Goal: Obtain resource: Download file/media

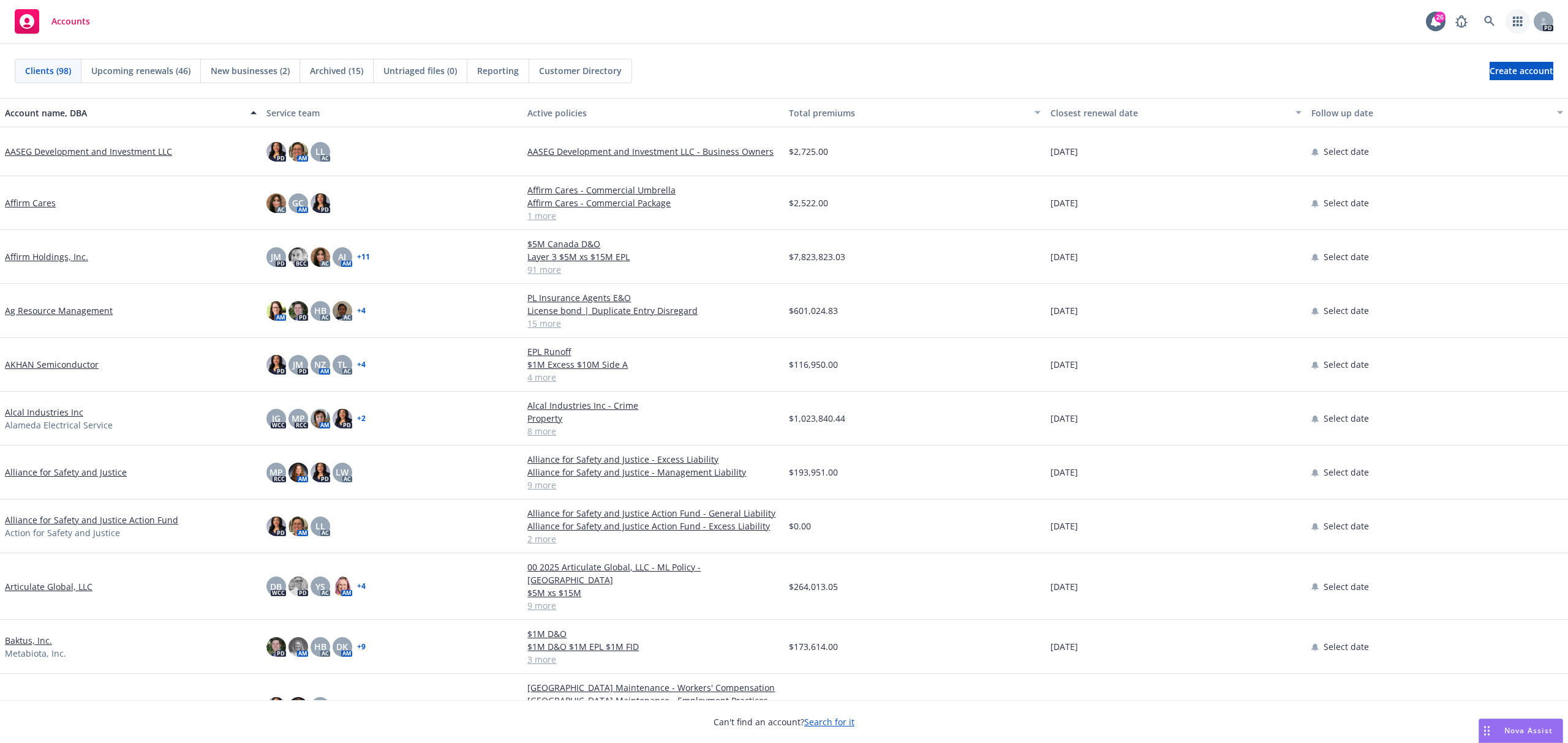
click at [1514, 18] on icon "button" at bounding box center [1518, 21] width 9 height 10
click at [1484, 22] on icon at bounding box center [1490, 21] width 11 height 11
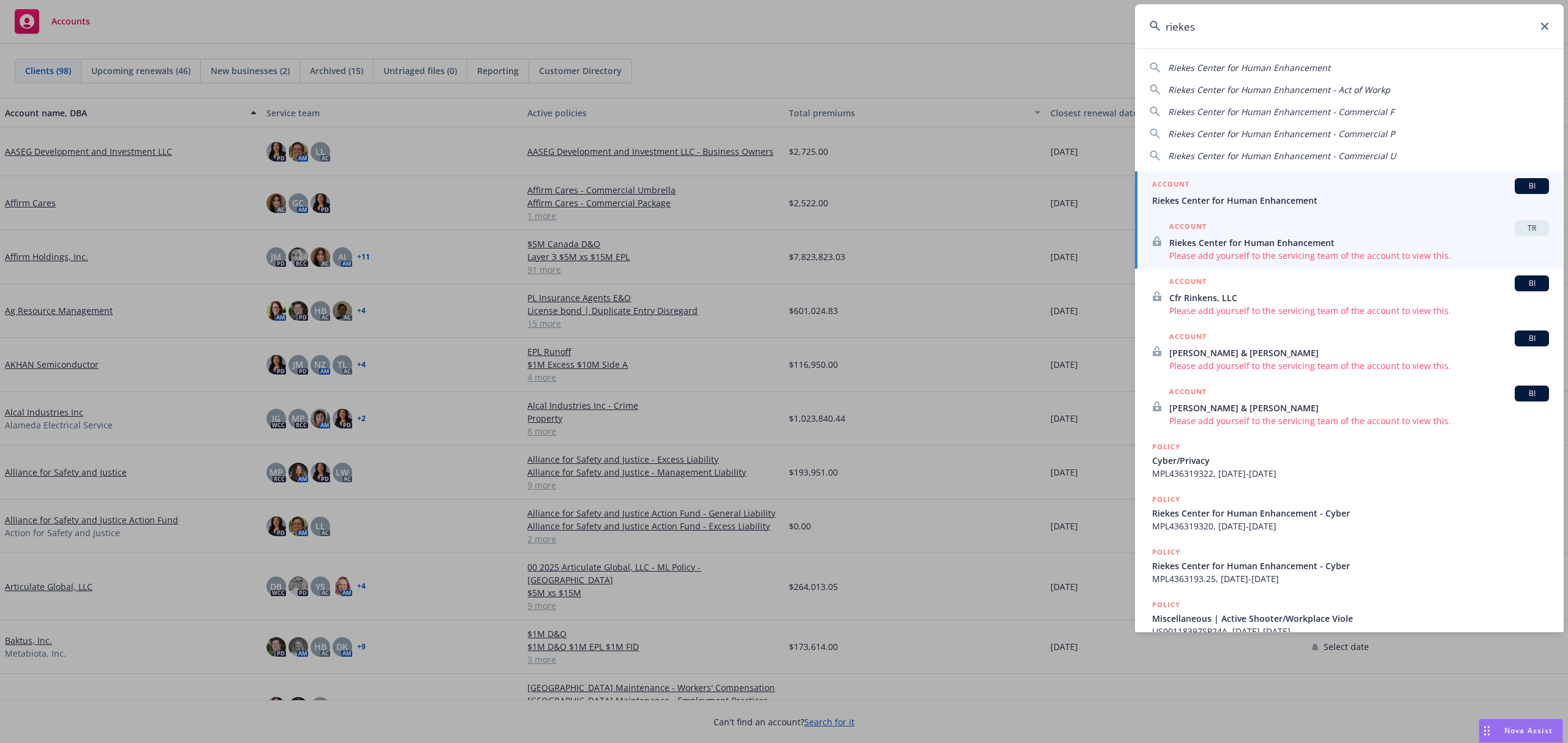
type input "riekes"
click at [1218, 243] on span "Riekes Center for Human Enhancement" at bounding box center [1360, 242] width 380 height 13
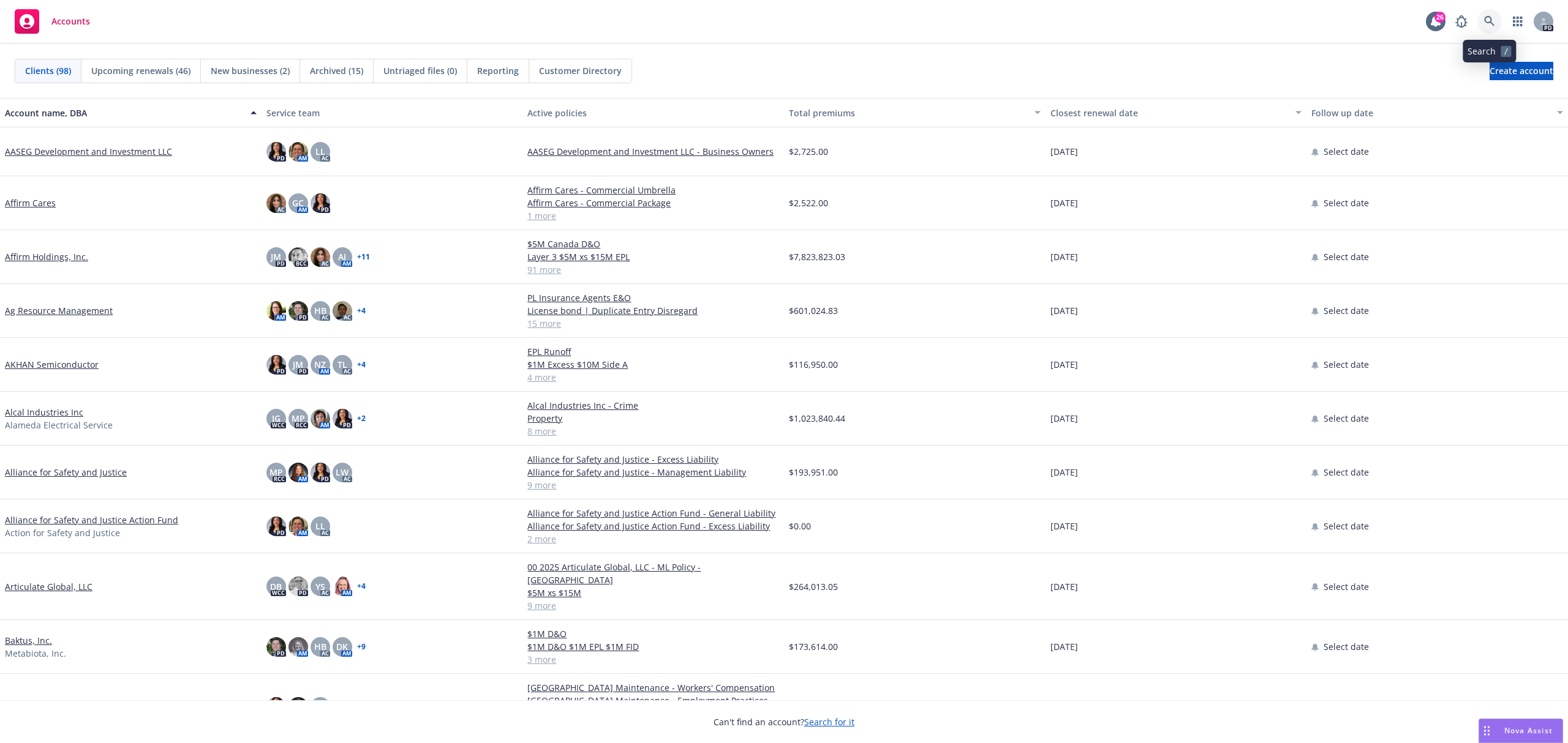
click at [1488, 18] on icon at bounding box center [1489, 20] width 10 height 10
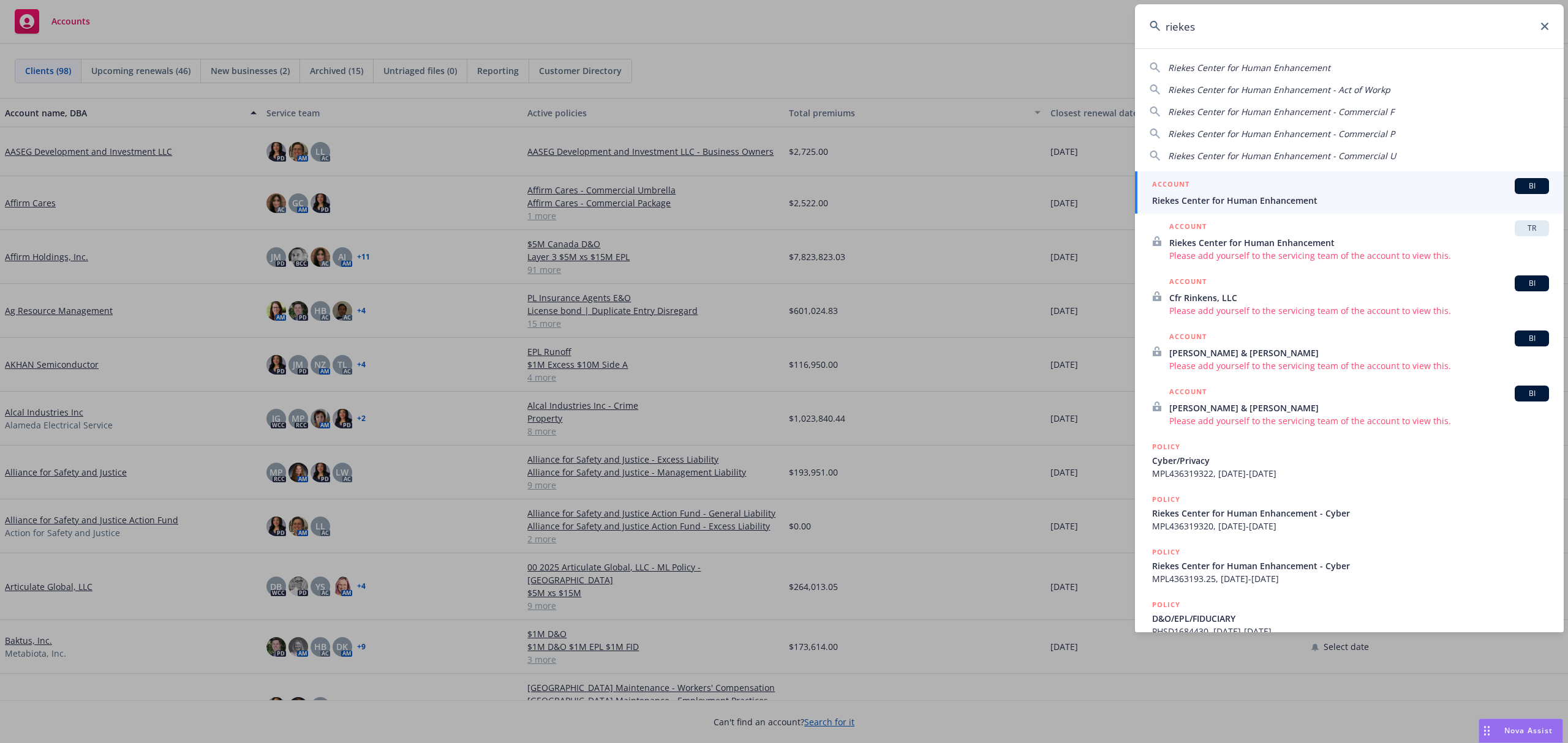
type input "riekes"
click at [1307, 194] on div "ACCOUNT BI" at bounding box center [1350, 185] width 397 height 16
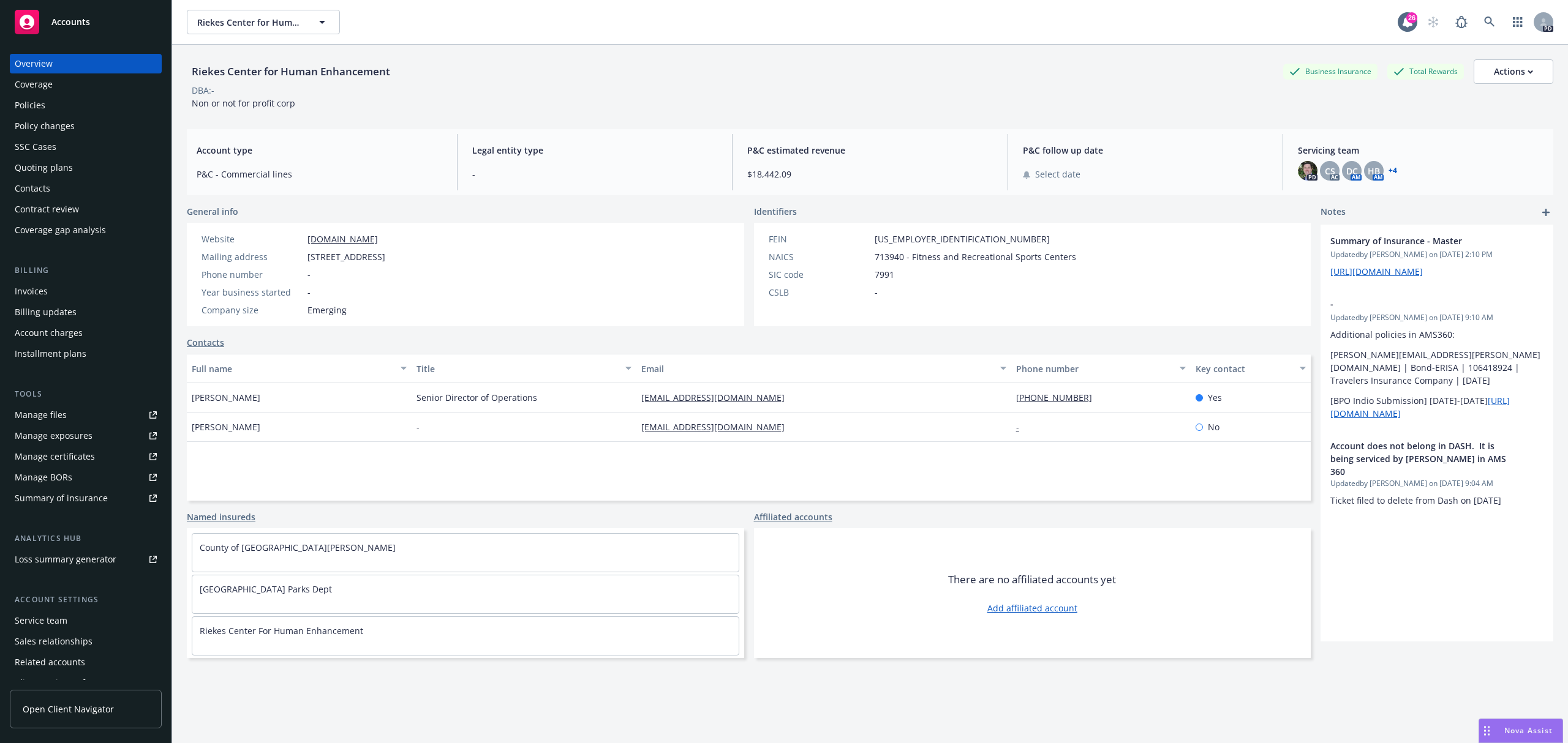
click at [23, 101] on div "Policies" at bounding box center [30, 105] width 30 height 19
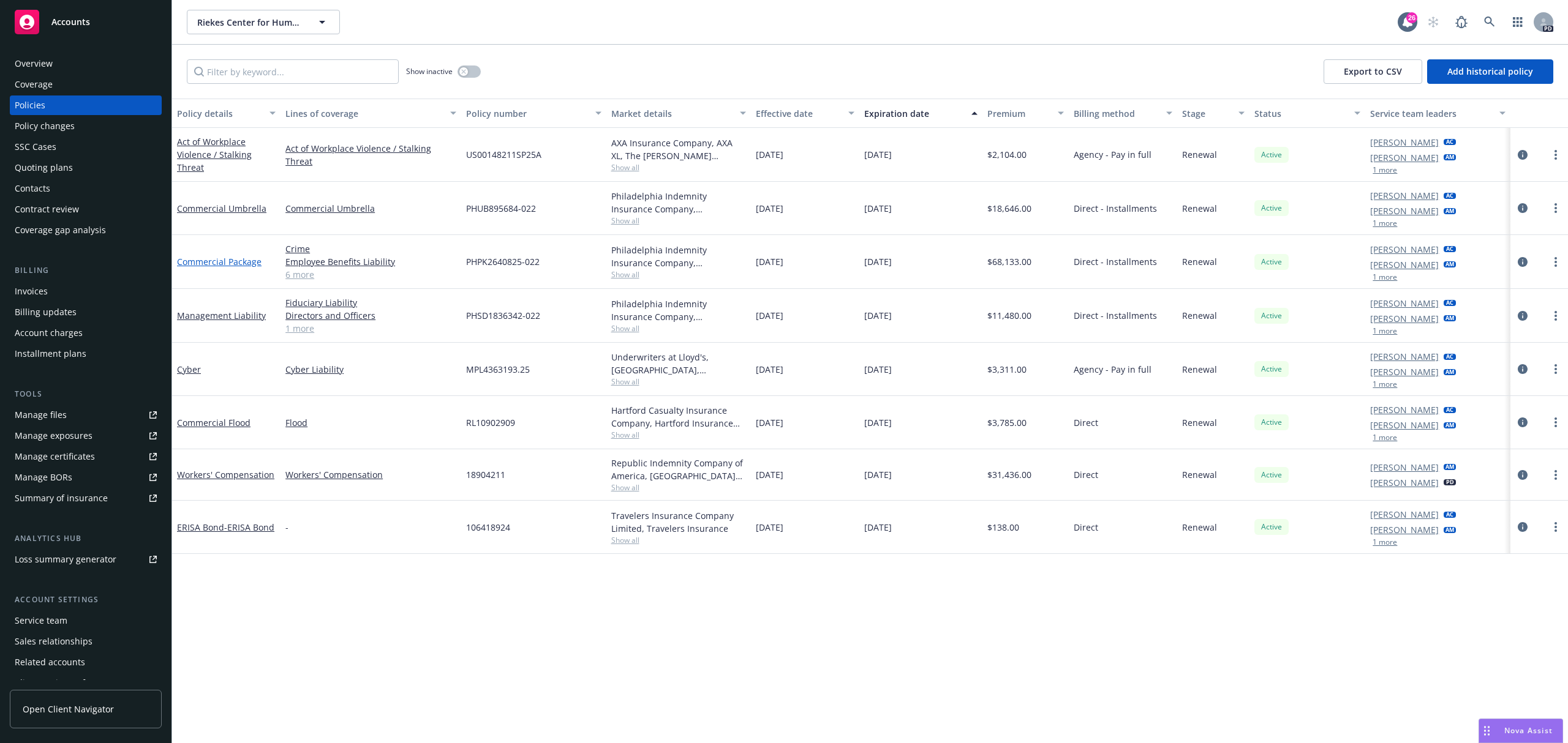
click at [240, 260] on link "Commercial Package" at bounding box center [220, 262] width 85 height 12
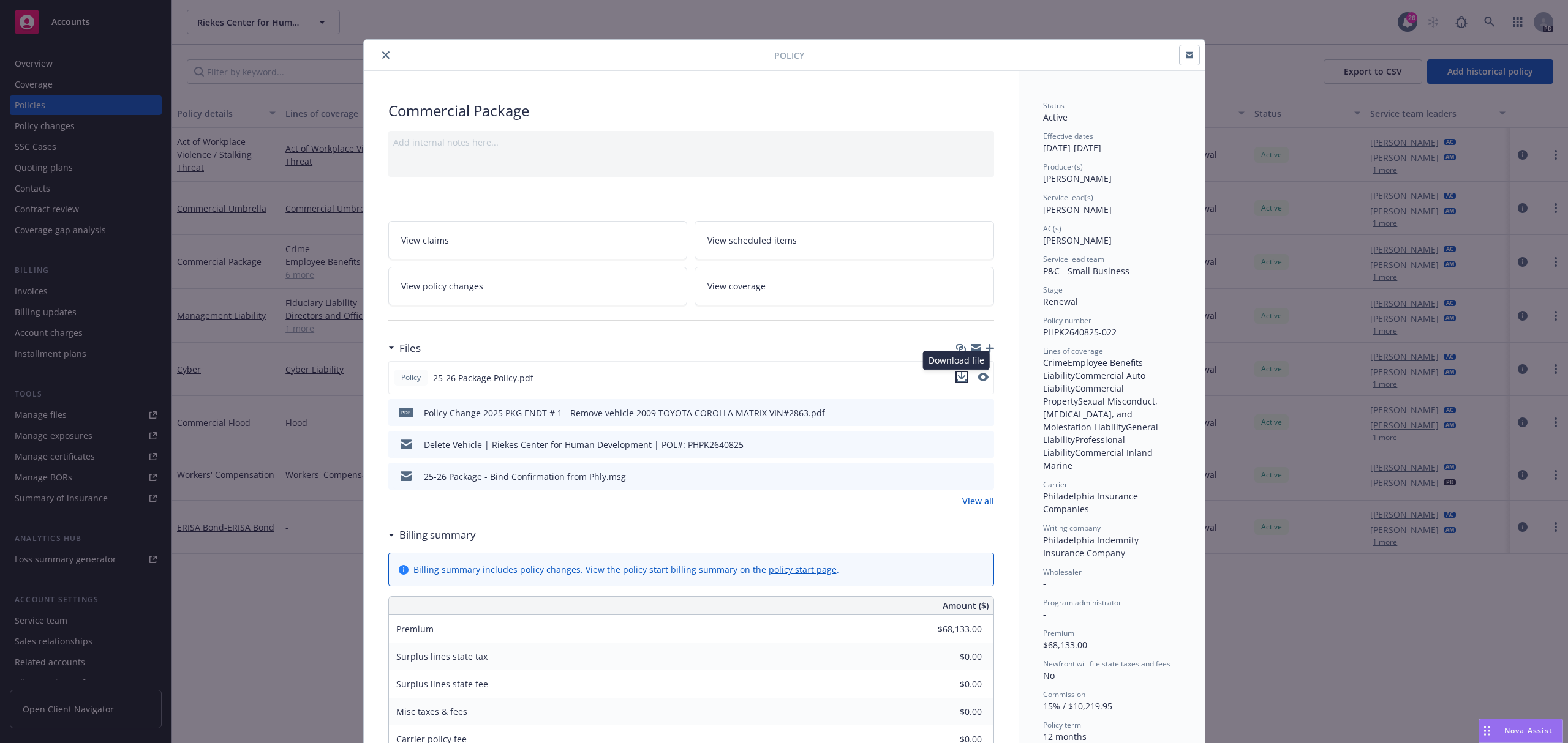
click at [958, 378] on icon "download file" at bounding box center [962, 377] width 10 height 10
click at [383, 52] on icon "close" at bounding box center [386, 55] width 7 height 7
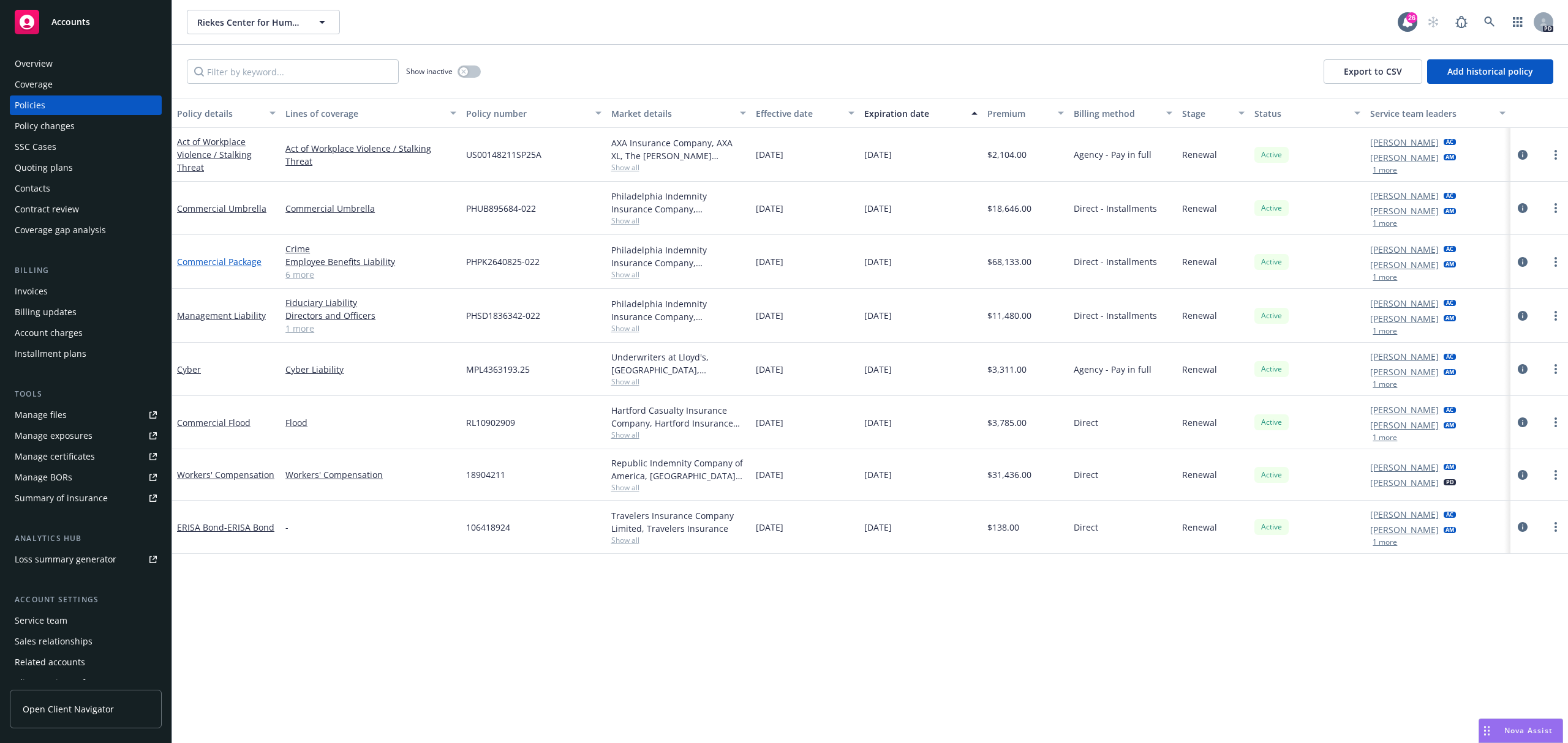
click at [214, 258] on link "Commercial Package" at bounding box center [220, 262] width 85 height 12
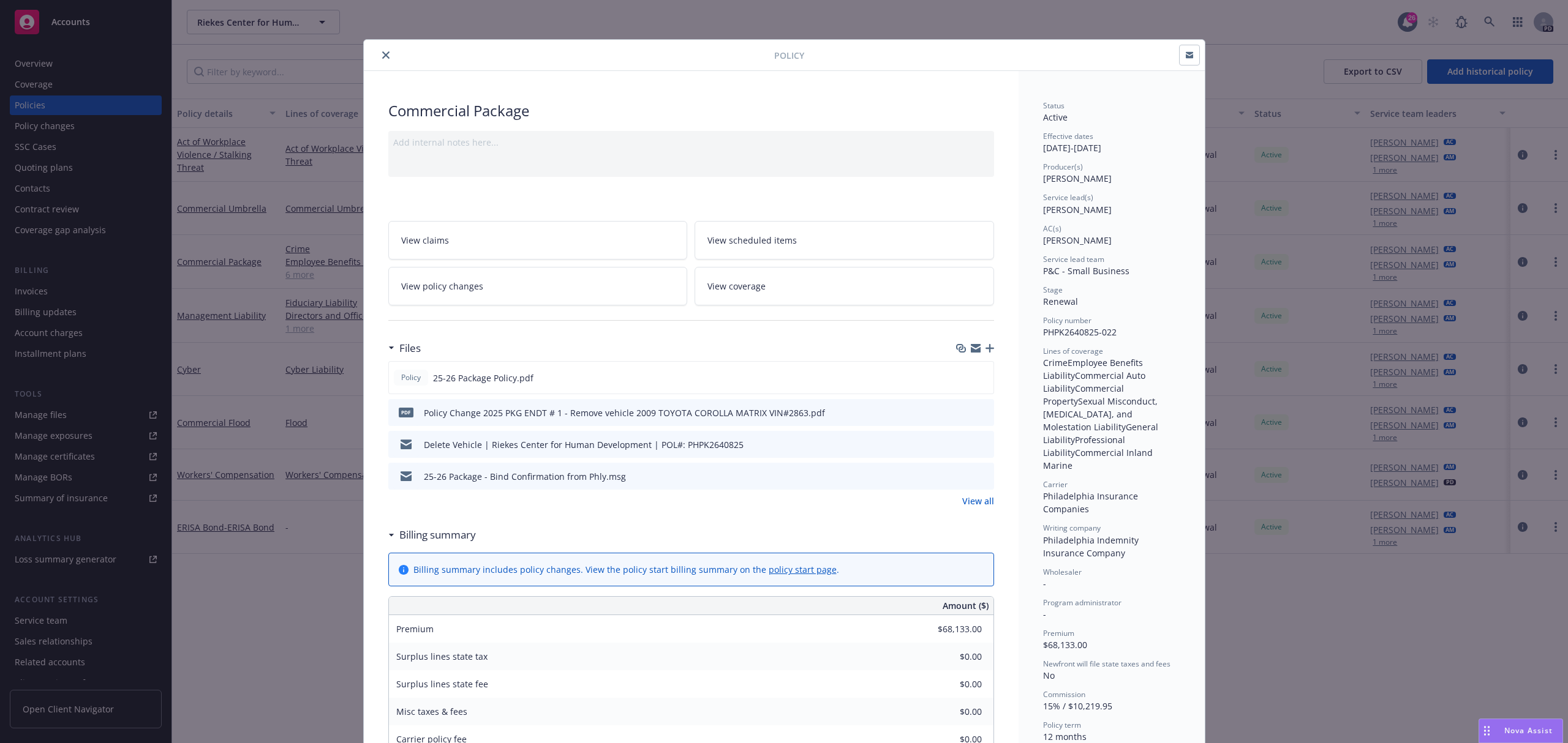
scroll to position [37, 0]
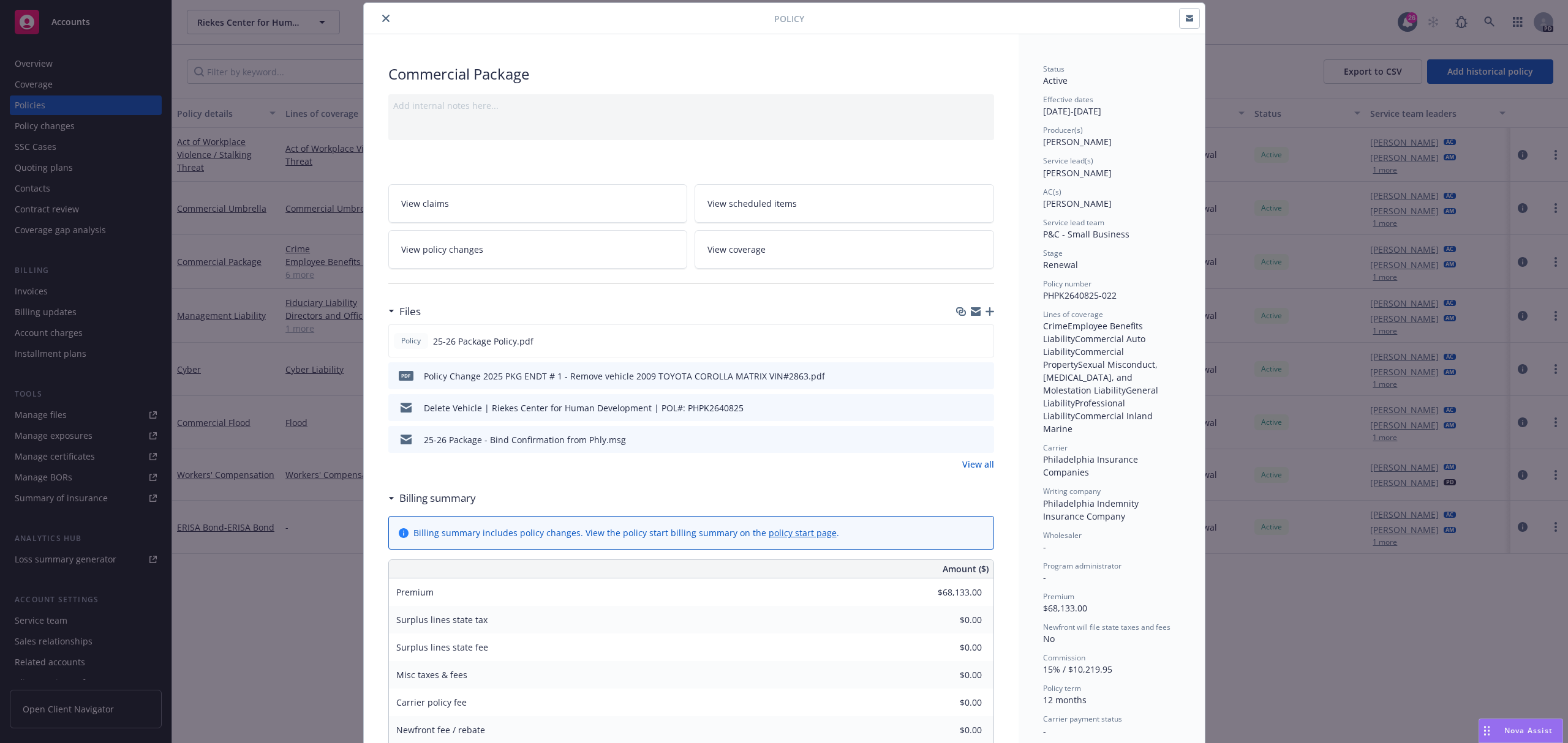
click at [961, 378] on button "download file" at bounding box center [962, 375] width 12 height 12
click at [374, 26] on div "Policy" at bounding box center [785, 18] width 841 height 31
click at [382, 15] on icon "close" at bounding box center [386, 18] width 7 height 7
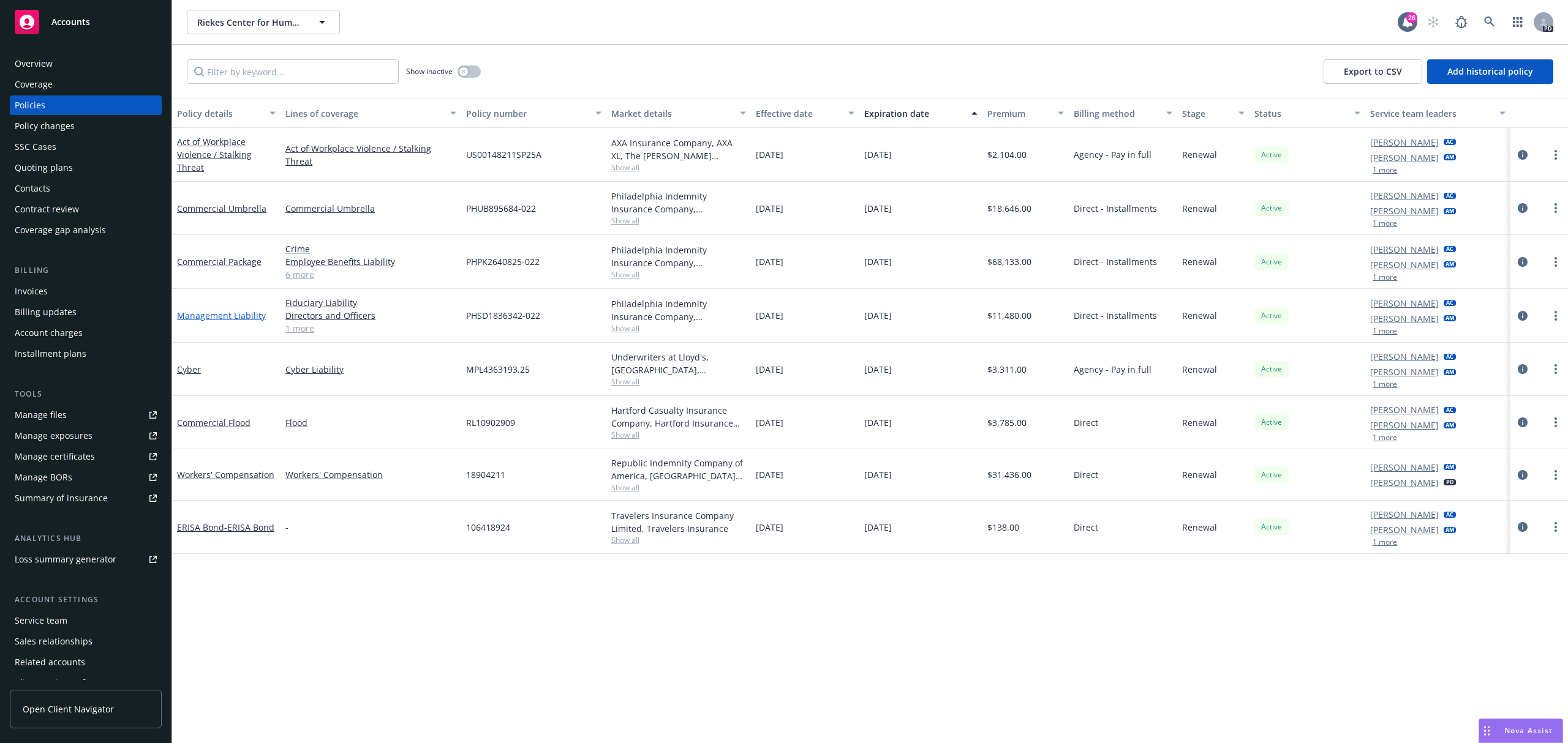
click at [220, 316] on link "Management Liability" at bounding box center [221, 315] width 89 height 12
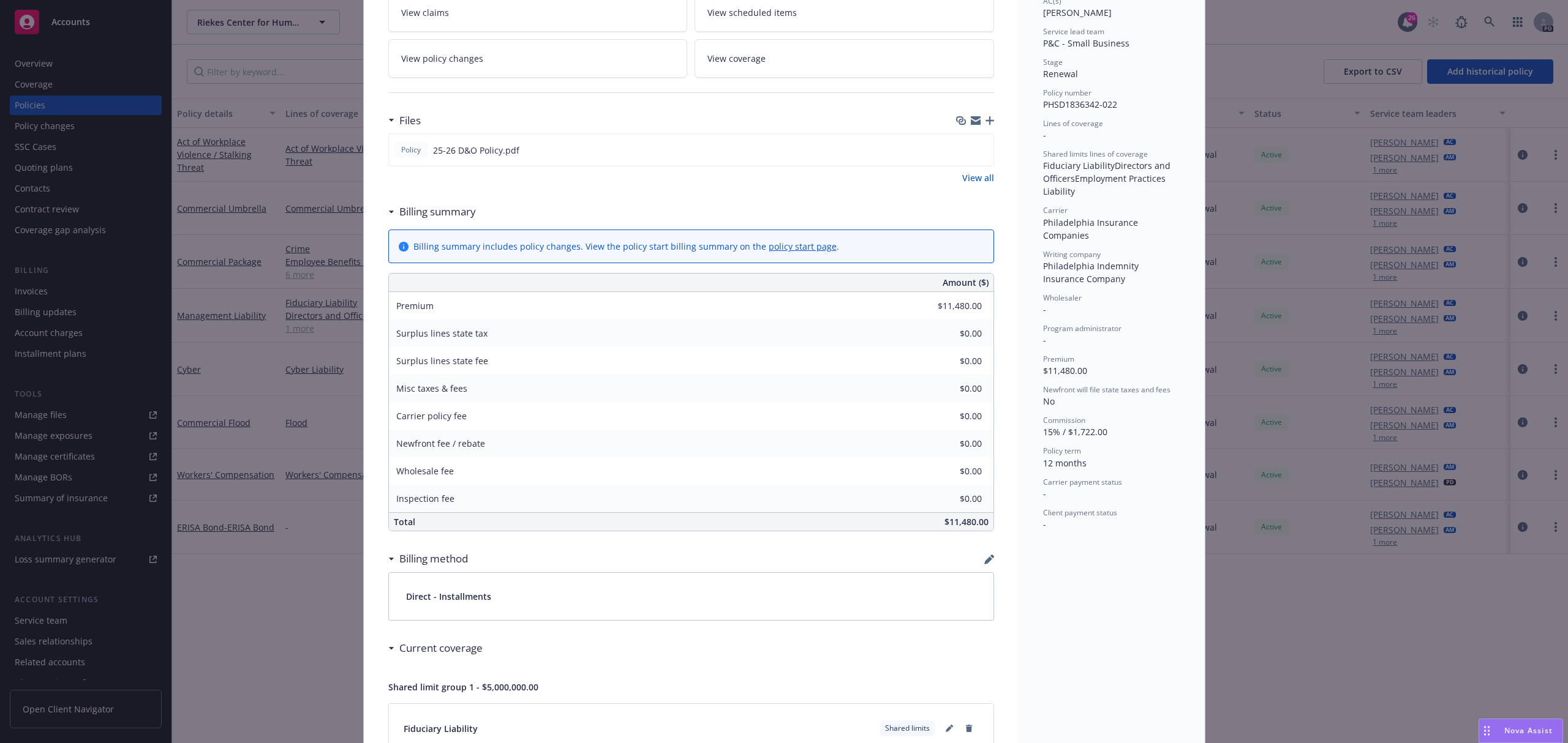
scroll to position [245, 0]
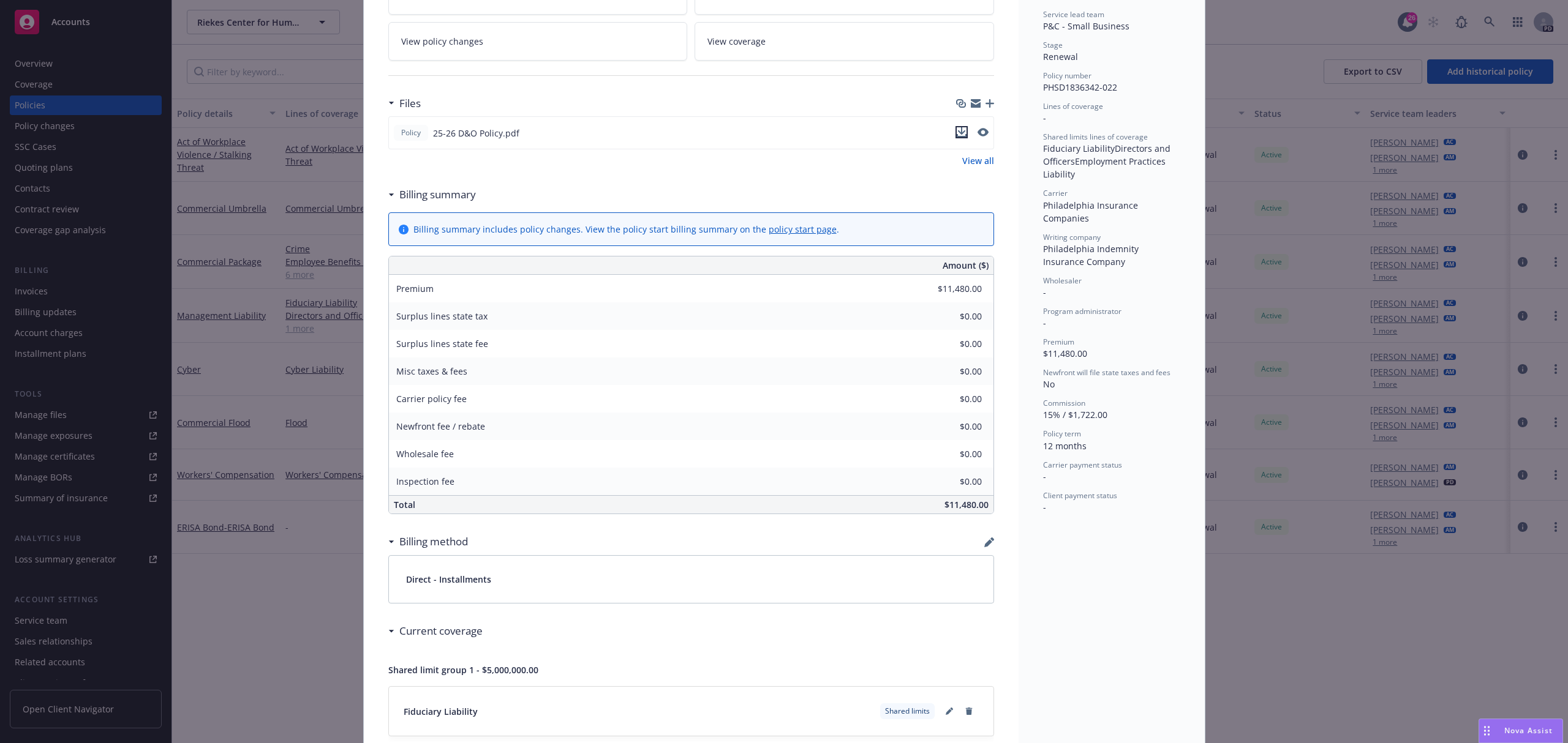
click at [959, 134] on icon "download file" at bounding box center [962, 132] width 10 height 10
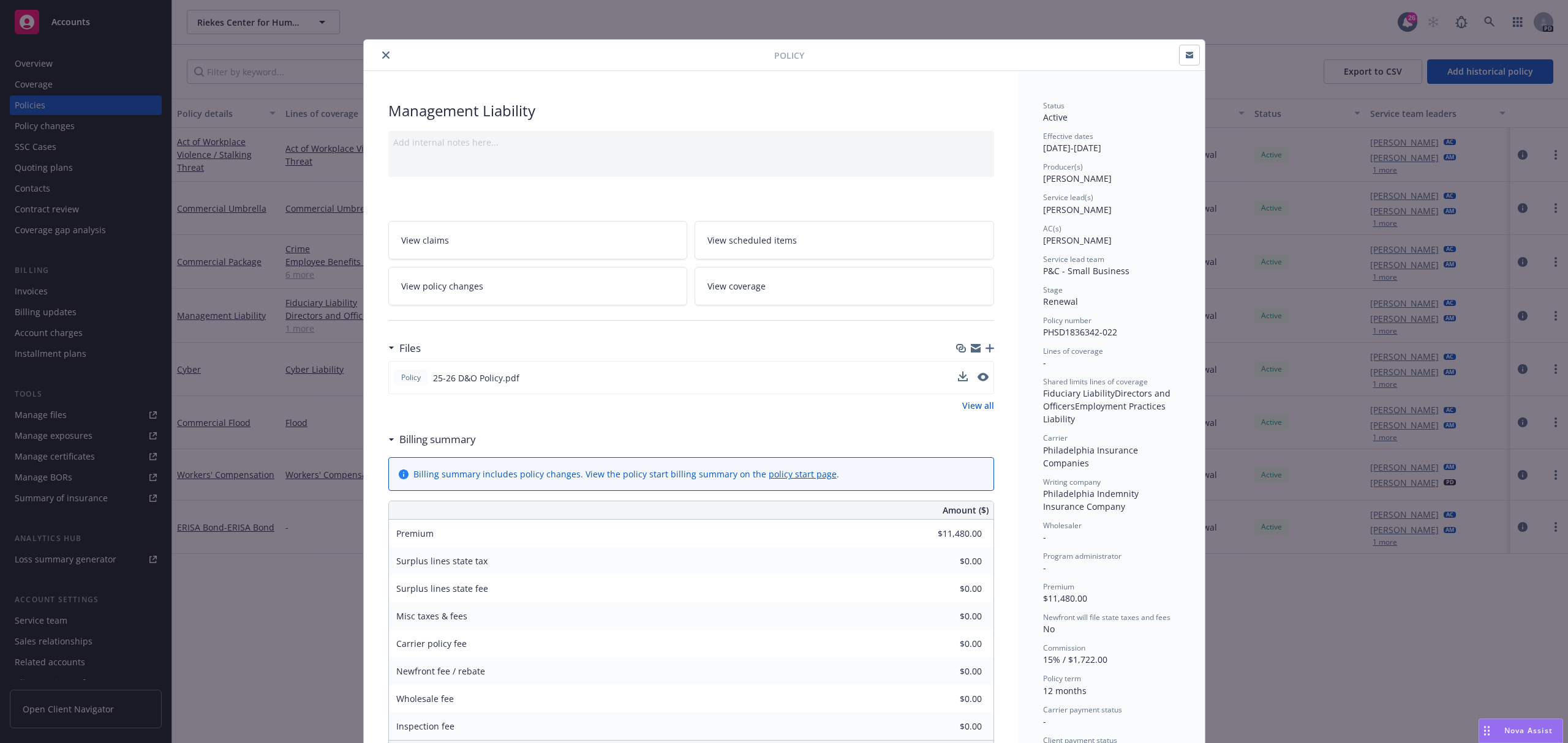
click at [382, 53] on icon "close" at bounding box center [386, 55] width 7 height 7
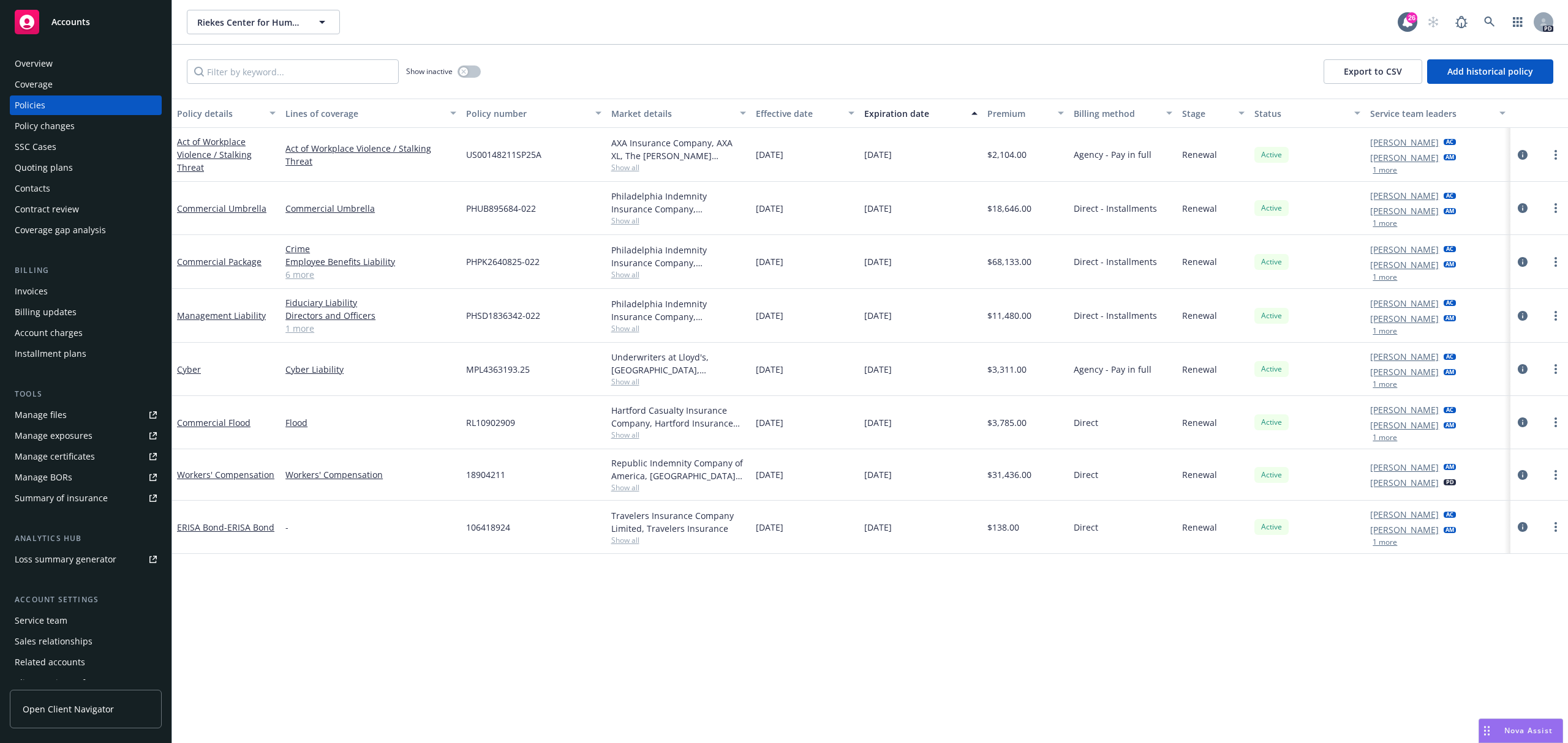
click at [45, 620] on div "Service team" at bounding box center [41, 620] width 53 height 19
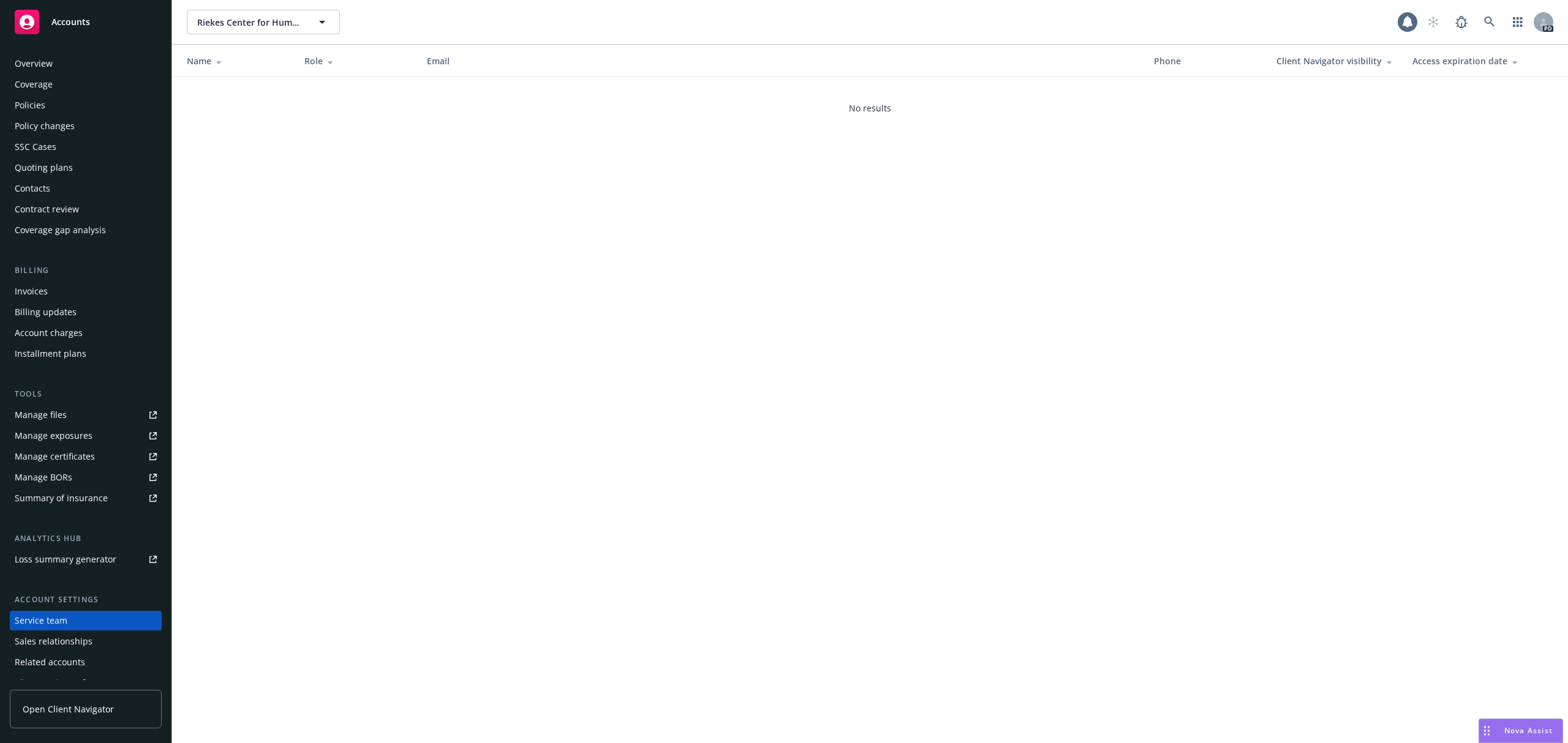
scroll to position [33, 0]
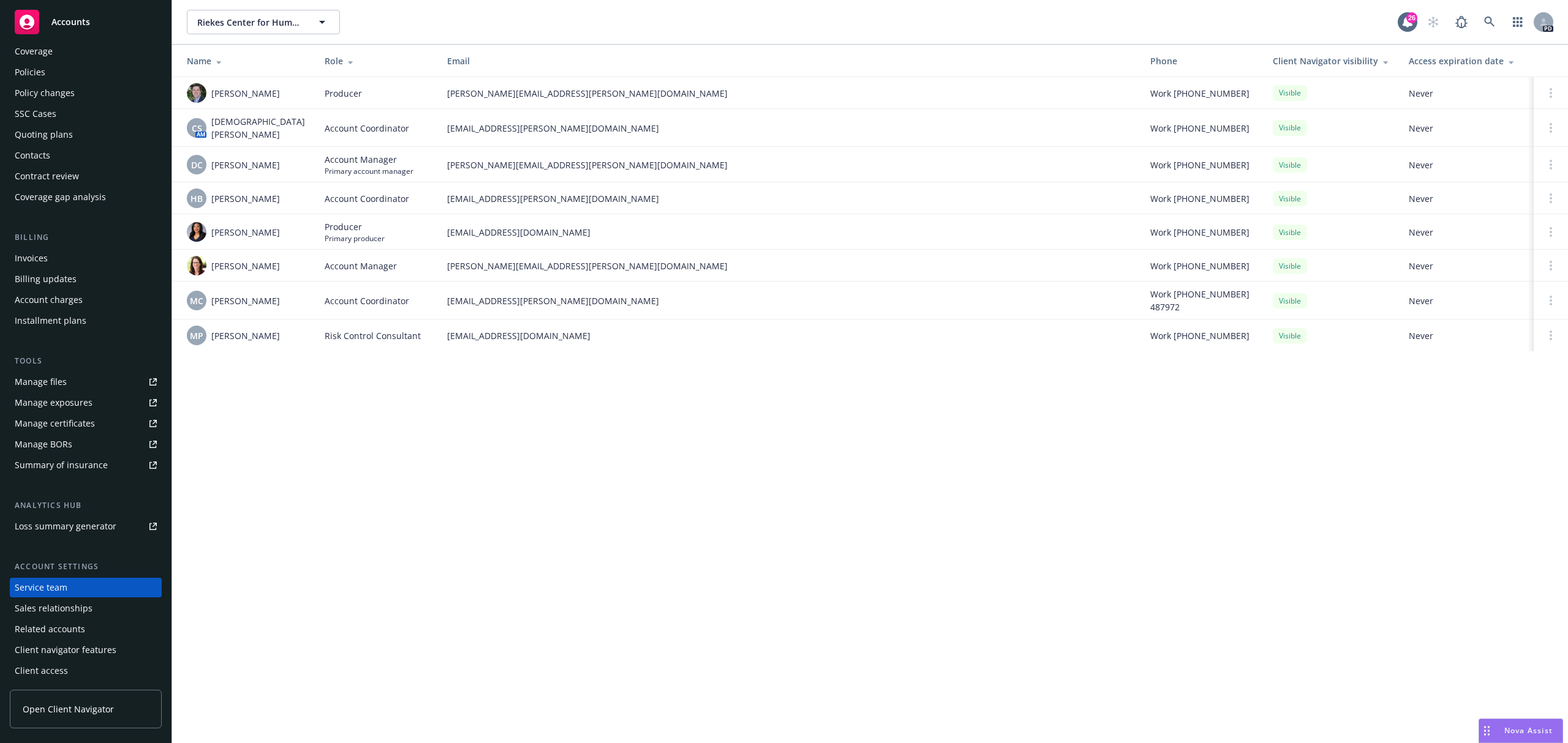
click at [41, 64] on div "Policies" at bounding box center [30, 72] width 30 height 19
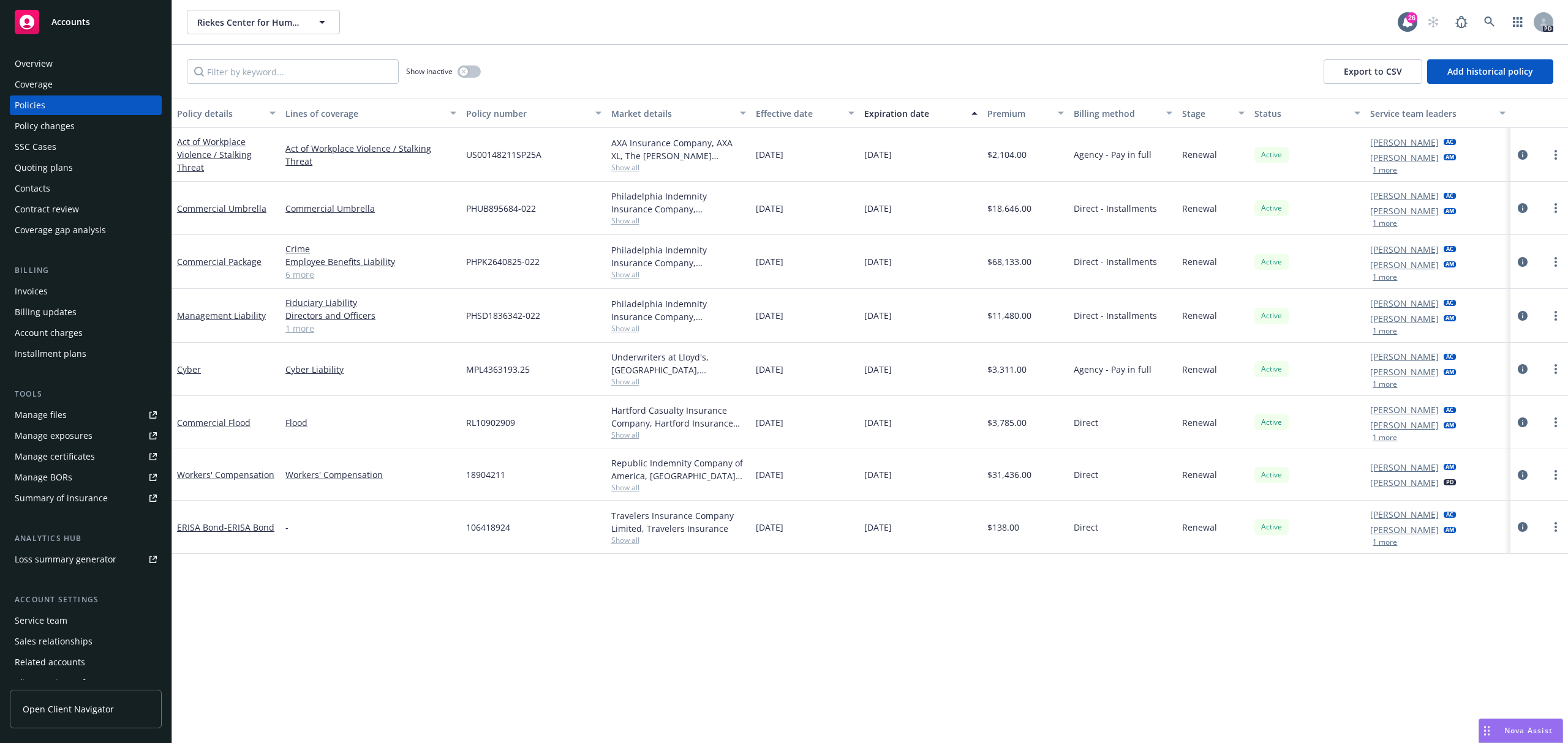
drag, startPoint x: 653, startPoint y: 601, endPoint x: 647, endPoint y: 638, distance: 37.5
click at [652, 601] on div "Policy details Lines of coverage Policy number Market details Effective date Ex…" at bounding box center [871, 420] width 1396 height 644
click at [1493, 23] on icon at bounding box center [1490, 22] width 11 height 11
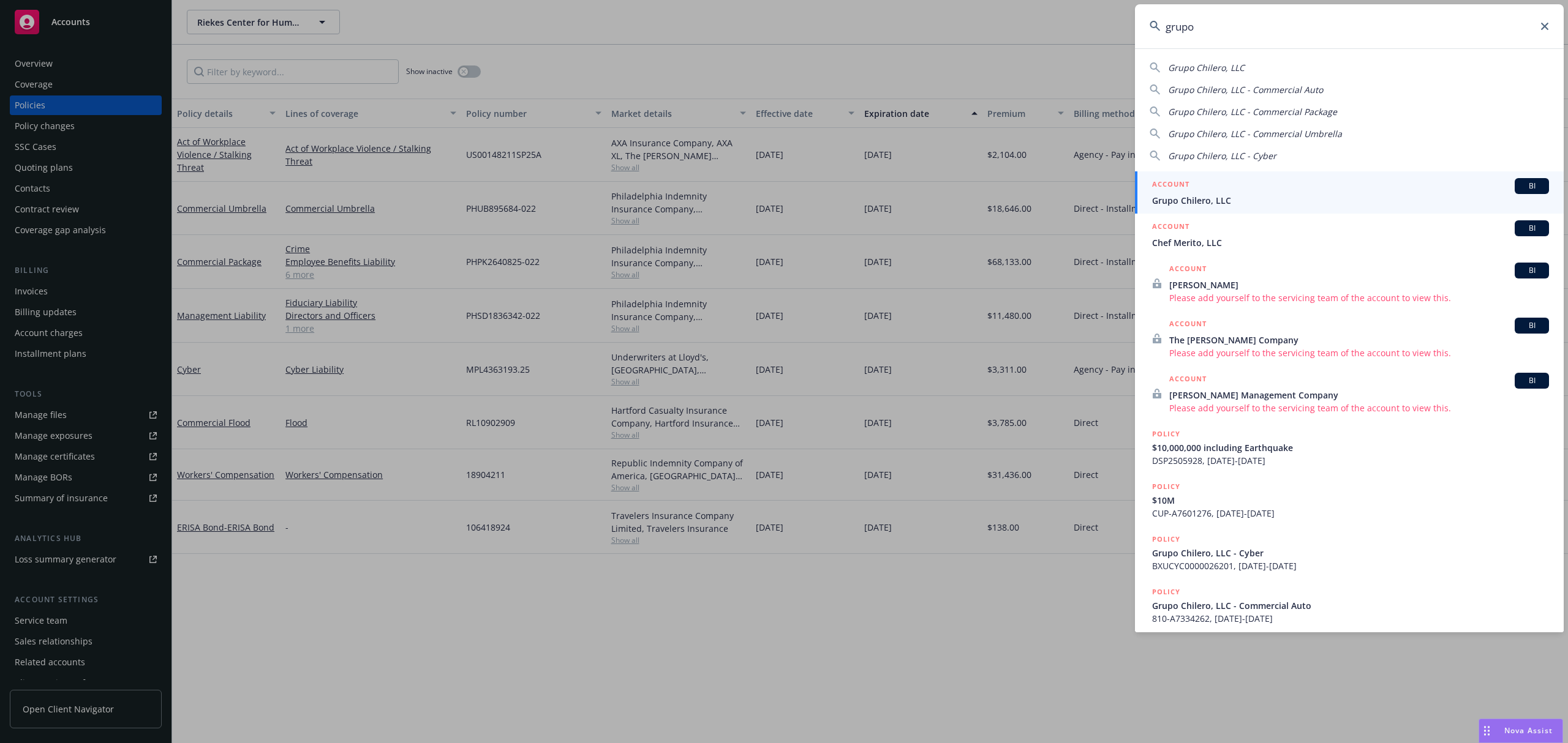
type input "grupo"
